Goal: Transaction & Acquisition: Register for event/course

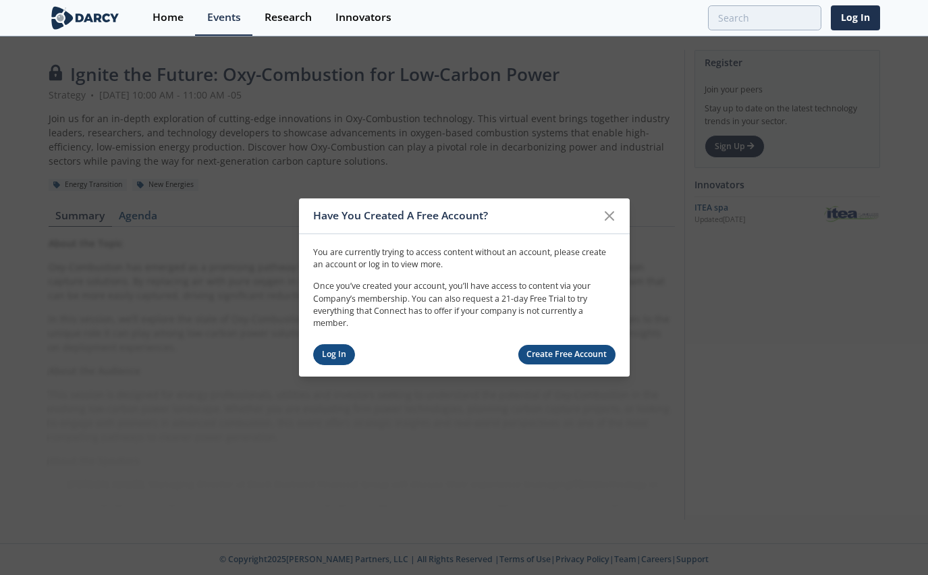
click at [336, 356] on link "Log In" at bounding box center [334, 354] width 43 height 21
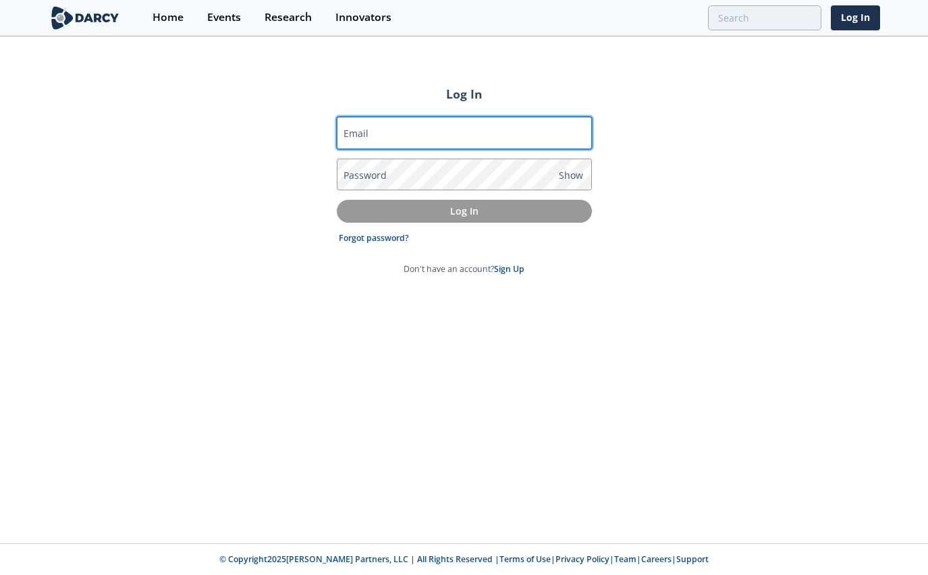
click at [412, 138] on input "Email" at bounding box center [464, 133] width 255 height 32
type input "[PERSON_NAME][EMAIL_ADDRESS][PERSON_NAME][DOMAIN_NAME]"
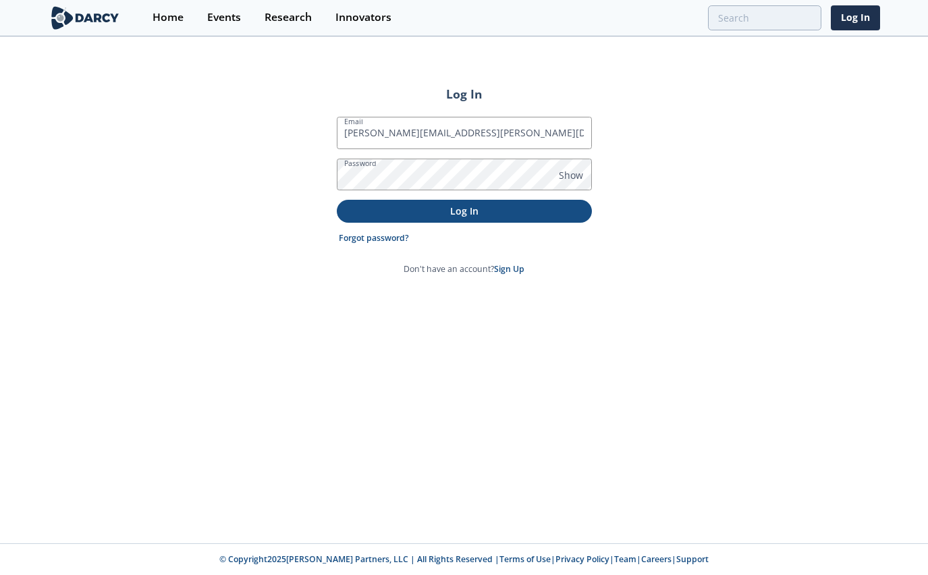
click at [457, 213] on p "Log In" at bounding box center [464, 211] width 236 height 14
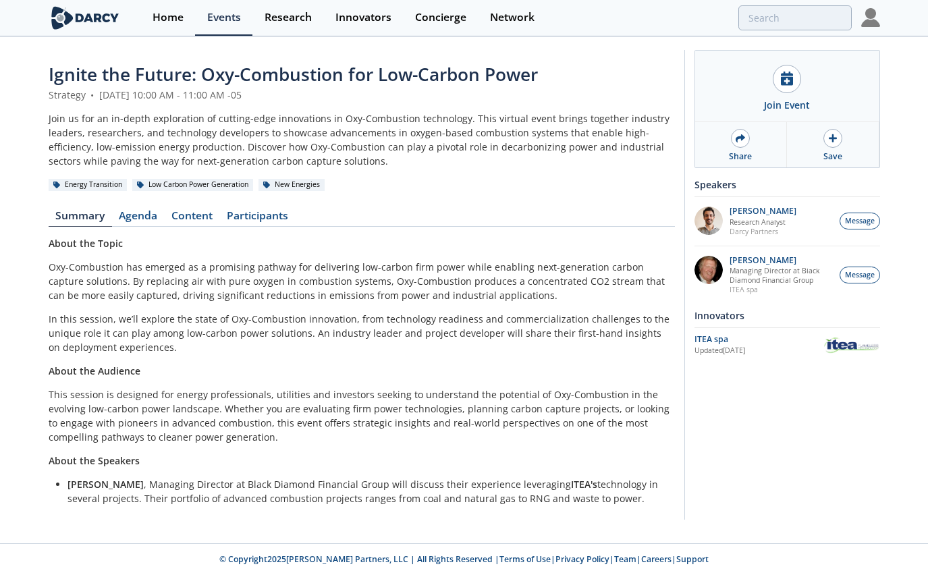
click at [376, 286] on p "Oxy-Combustion has emerged as a promising pathway for delivering low-carbon fir…" at bounding box center [362, 281] width 626 height 43
click at [379, 226] on nav "Summary [GEOGRAPHIC_DATA] Content Participants" at bounding box center [362, 219] width 626 height 16
click at [439, 190] on div "Energy Transition Low Carbon Power Generation New Energies" at bounding box center [362, 185] width 626 height 14
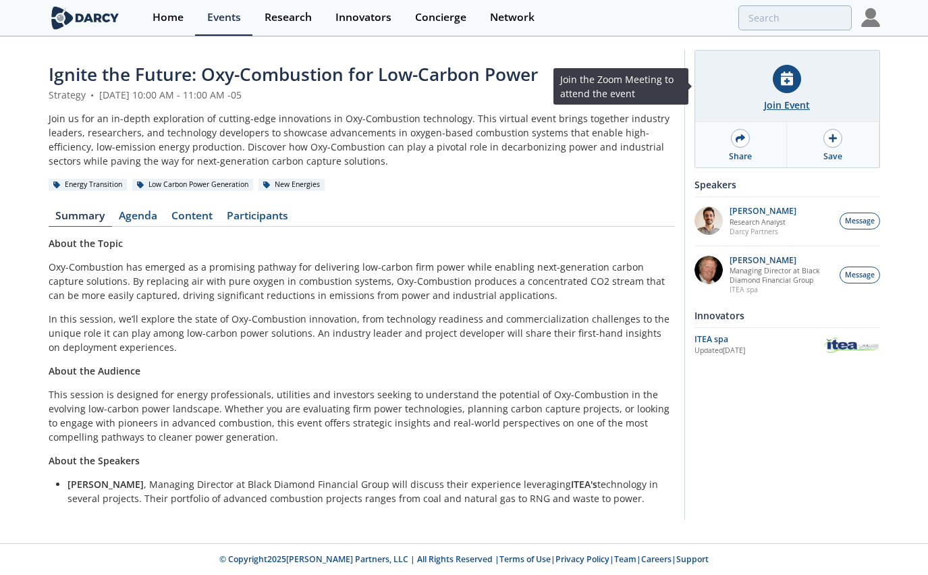
click at [804, 98] on div "Join Event" at bounding box center [787, 105] width 46 height 14
